Goal: Find contact information: Find contact information

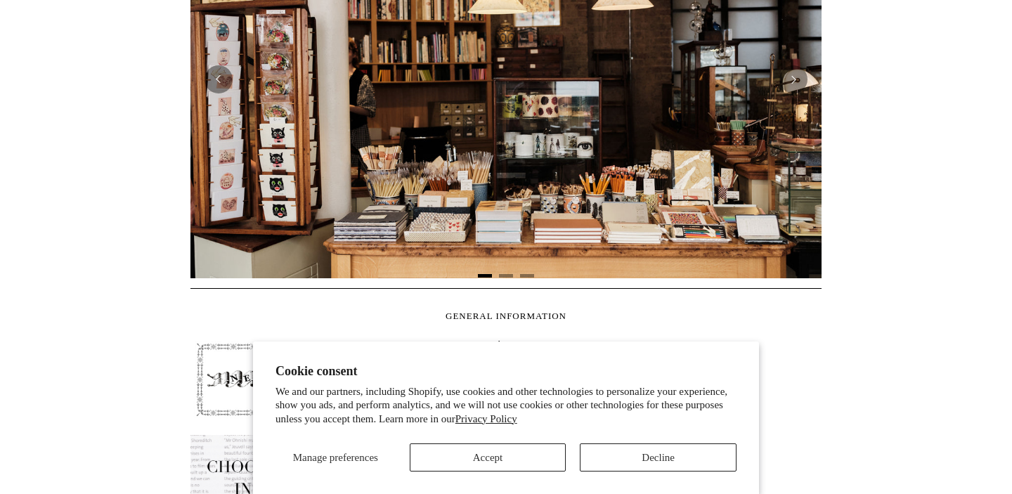
scroll to position [339, 0]
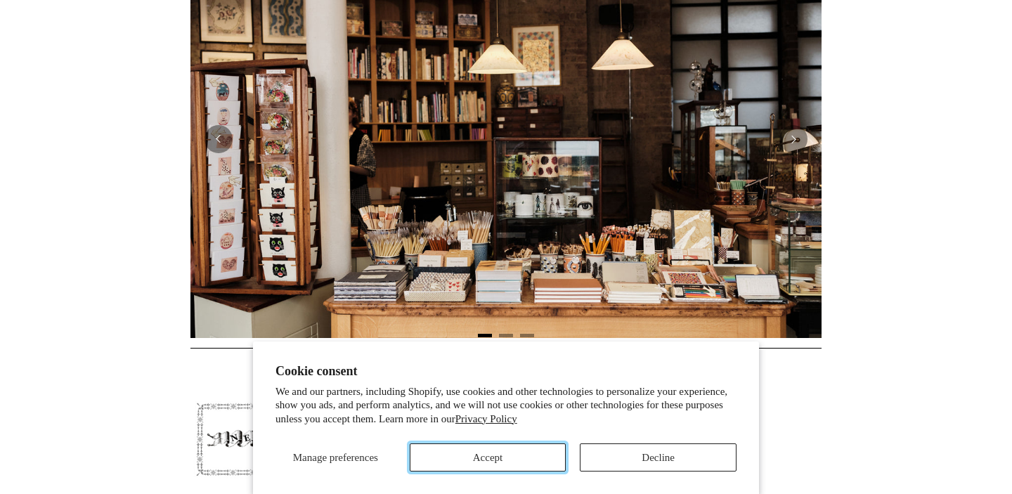
click at [522, 453] on button "Accept" at bounding box center [488, 458] width 157 height 28
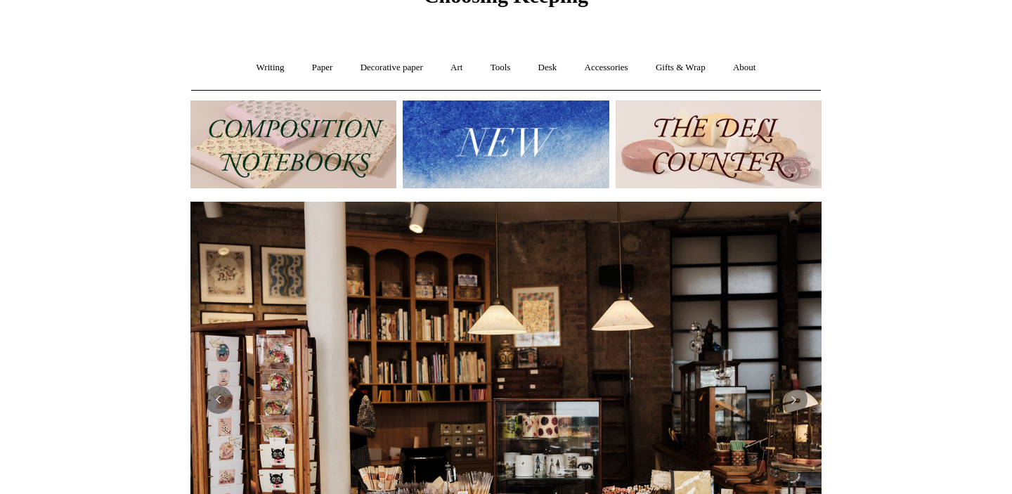
scroll to position [0, 0]
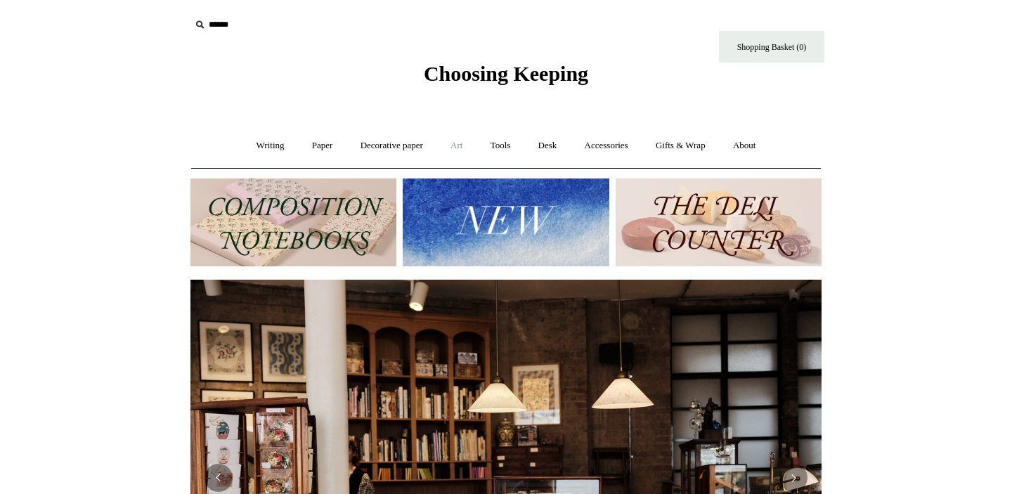
click at [452, 144] on link "Art +" at bounding box center [456, 145] width 37 height 37
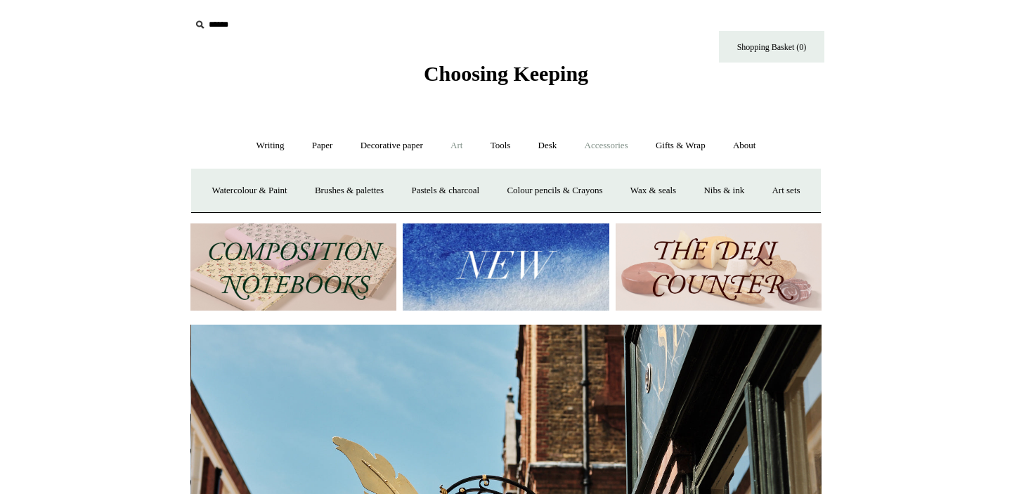
scroll to position [0, 631]
click at [683, 149] on link "Gifts & Wrap +" at bounding box center [680, 145] width 75 height 37
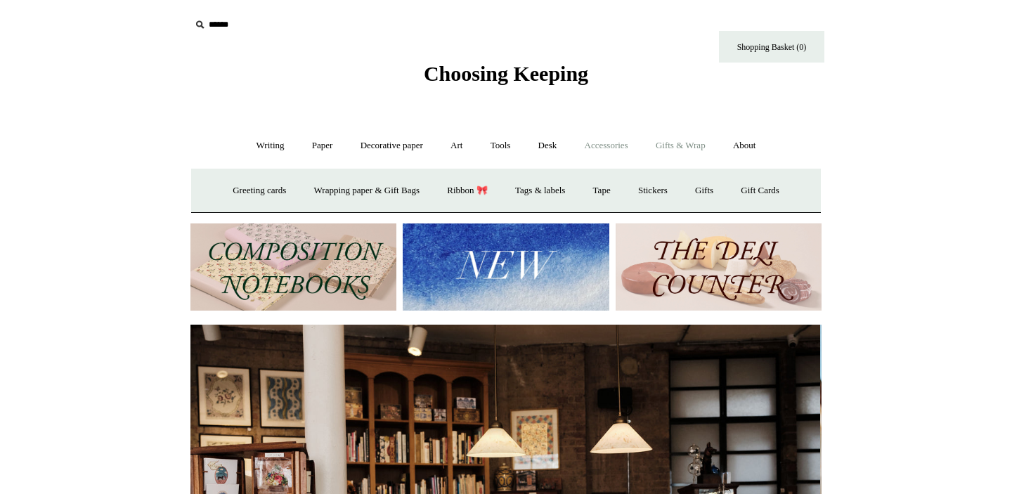
scroll to position [0, 0]
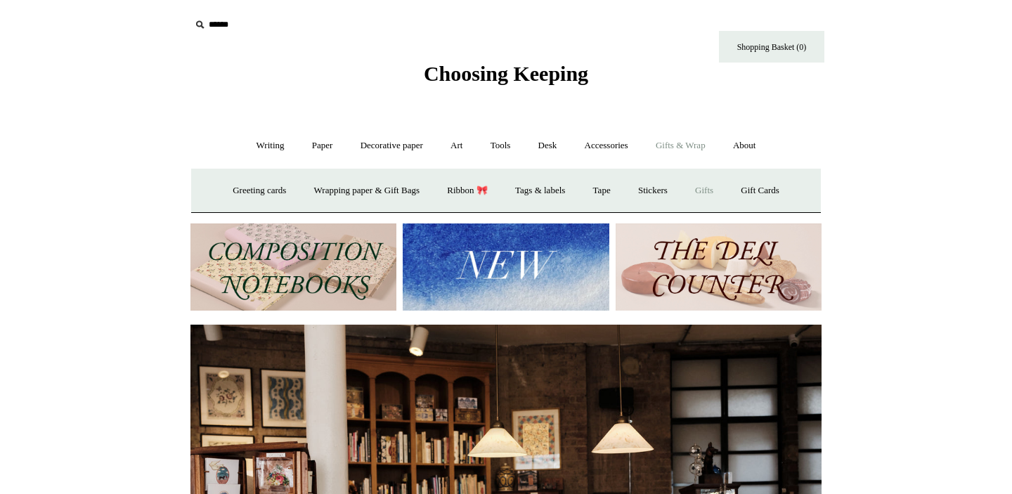
click at [713, 198] on link "Gifts +" at bounding box center [704, 190] width 44 height 37
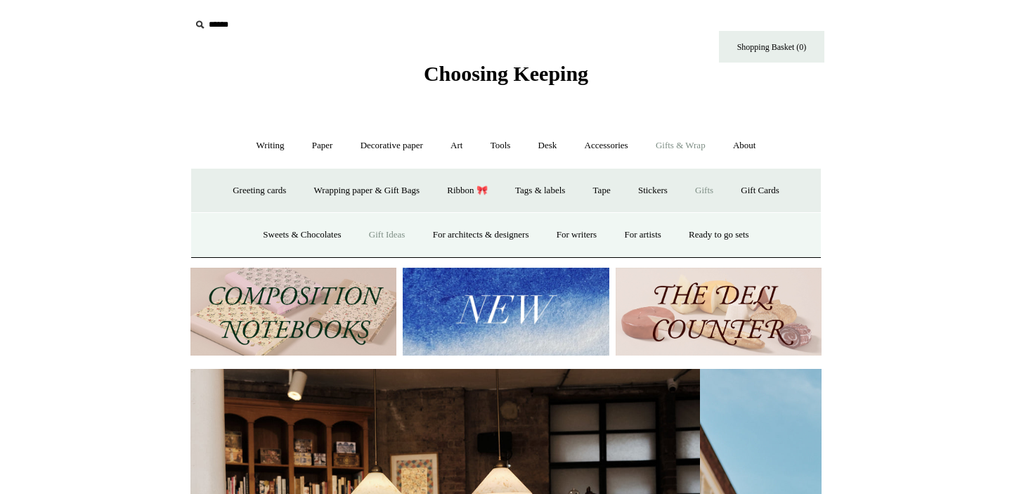
click at [358, 230] on link "Gift Ideas" at bounding box center [387, 234] width 62 height 37
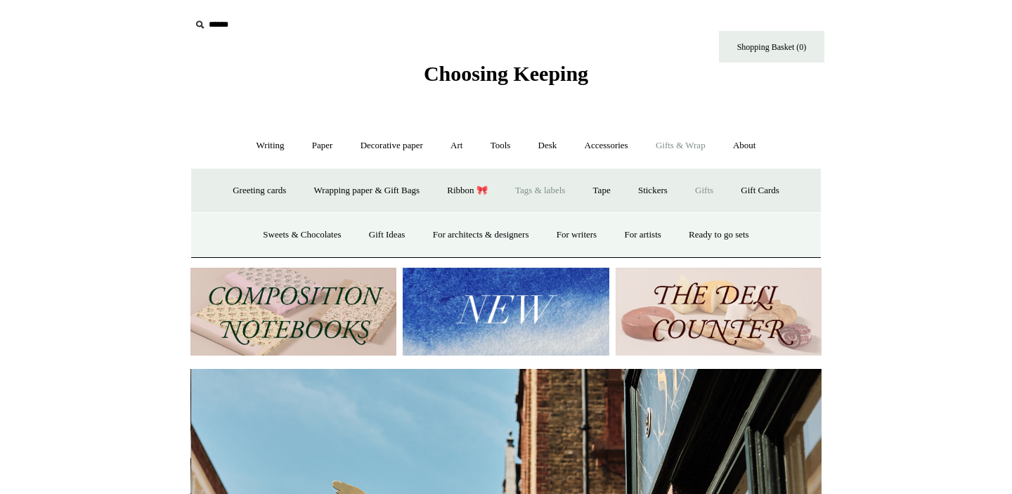
scroll to position [0, 631]
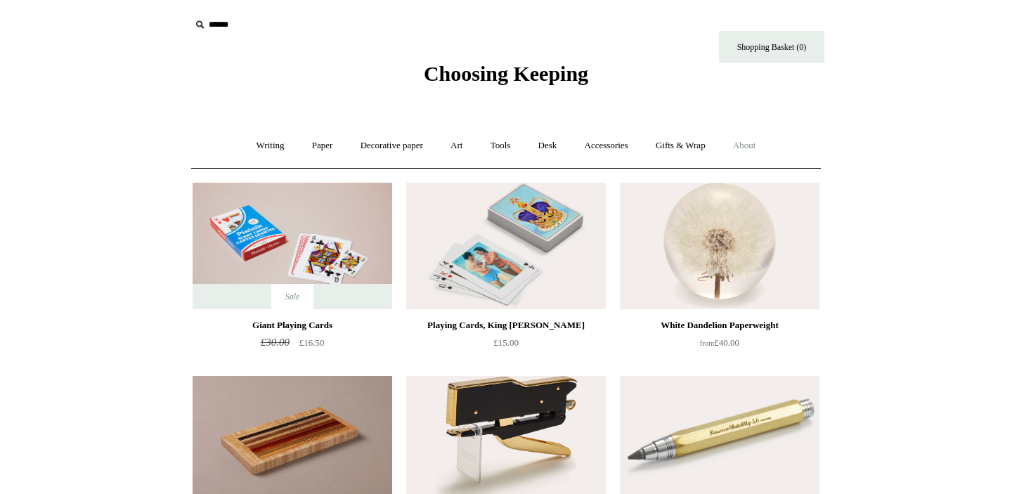
click at [745, 150] on link "About +" at bounding box center [744, 145] width 48 height 37
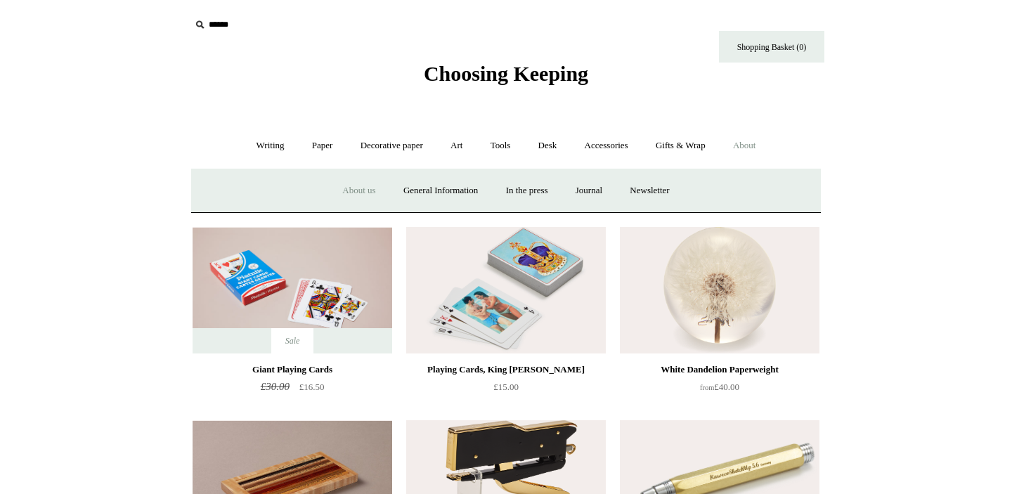
click at [330, 196] on link "About us" at bounding box center [359, 190] width 58 height 37
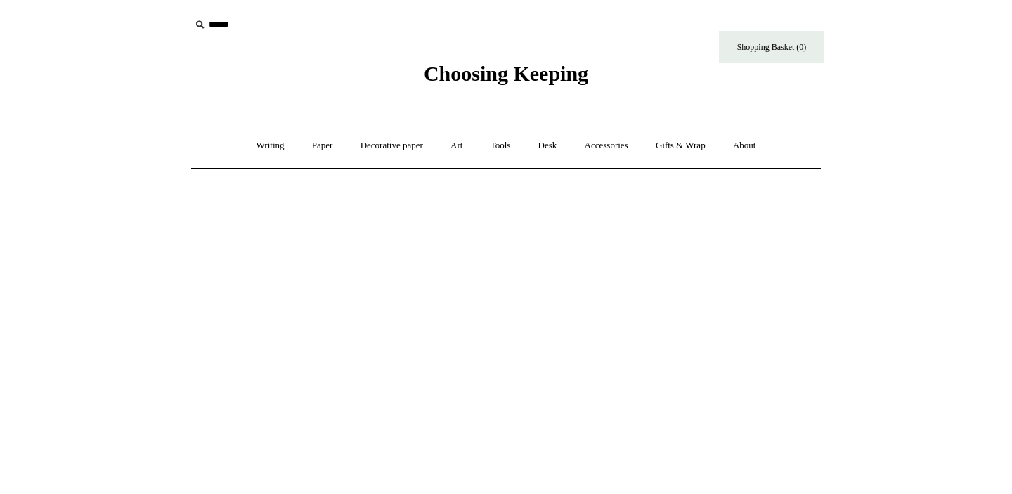
click at [459, 75] on span "Choosing Keeping" at bounding box center [506, 73] width 164 height 23
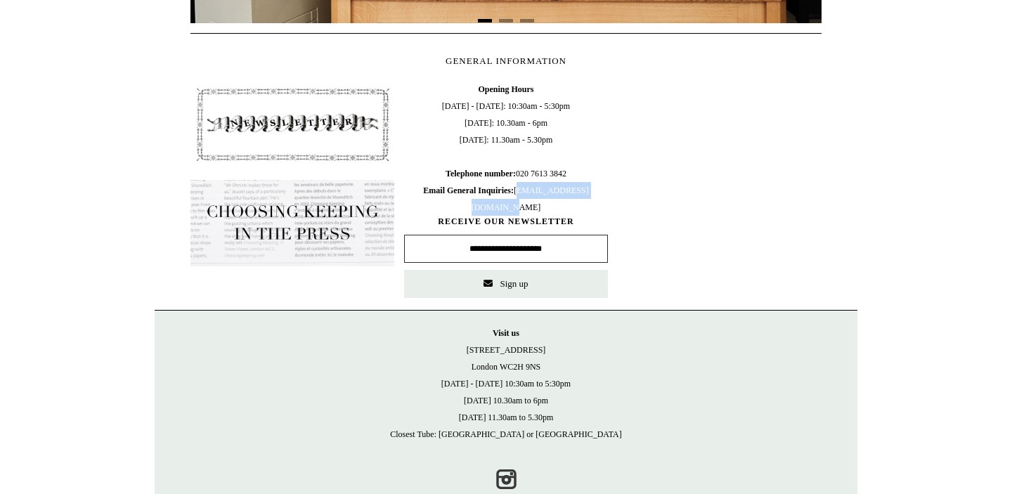
drag, startPoint x: 564, startPoint y: 207, endPoint x: 457, endPoint y: 203, distance: 106.9
click at [457, 203] on span "Opening Hours Monday - Friday: 10:30am - 5:30pm Saturday: 10.30am - 6pm Sunday:…" at bounding box center [506, 148] width 204 height 135
click at [446, 201] on span "Opening Hours Monday - Friday: 10:30am - 5:30pm Saturday: 10.30am - 6pm Sunday:…" at bounding box center [506, 148] width 204 height 135
drag, startPoint x: 451, startPoint y: 207, endPoint x: 512, endPoint y: 207, distance: 61.2
click at [512, 207] on span "Opening Hours Monday - Friday: 10:30am - 5:30pm Saturday: 10.30am - 6pm Sunday:…" at bounding box center [506, 148] width 204 height 135
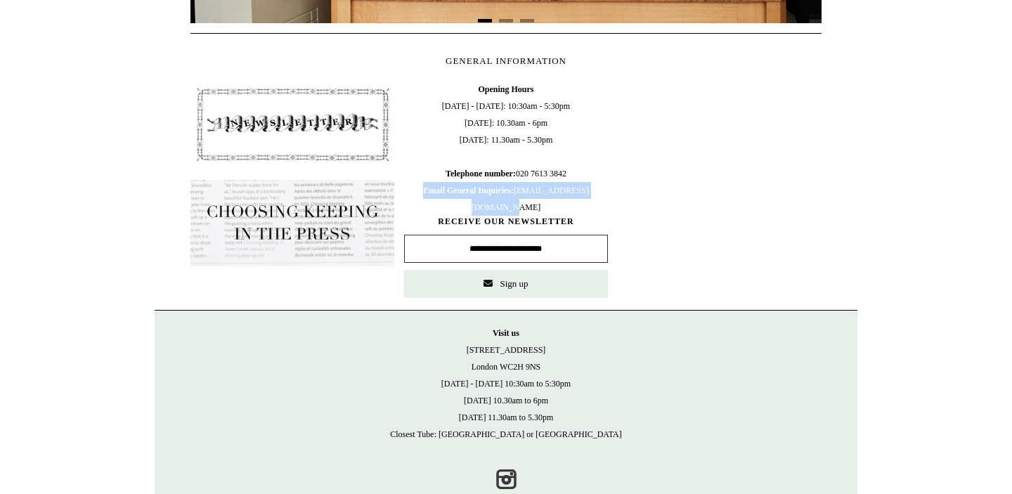
drag, startPoint x: 452, startPoint y: 189, endPoint x: 564, endPoint y: 207, distance: 113.1
click at [564, 207] on span "Opening Hours Monday - Friday: 10:30am - 5:30pm Saturday: 10.30am - 6pm Sunday:…" at bounding box center [506, 148] width 204 height 135
copy span "Email General Inquiries: info@choosingkeeping.com"
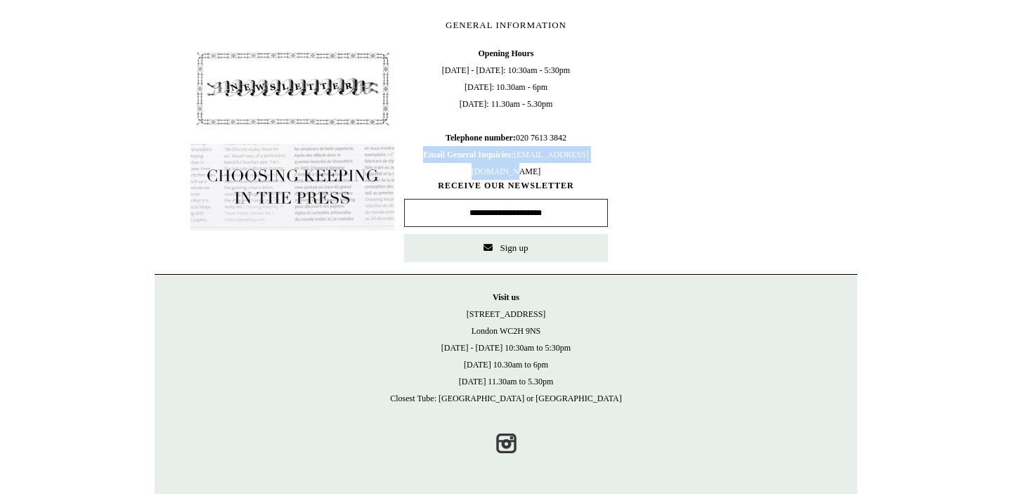
scroll to position [0, 1273]
